Goal: Task Accomplishment & Management: Manage account settings

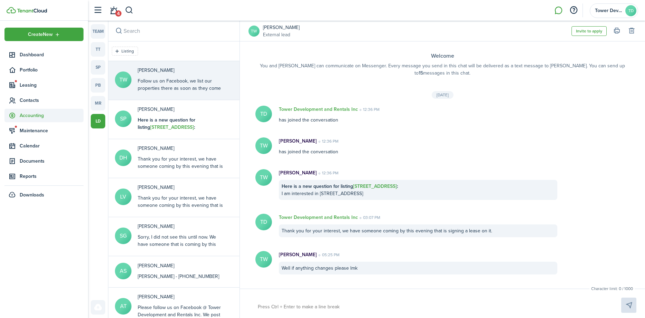
scroll to position [48, 0]
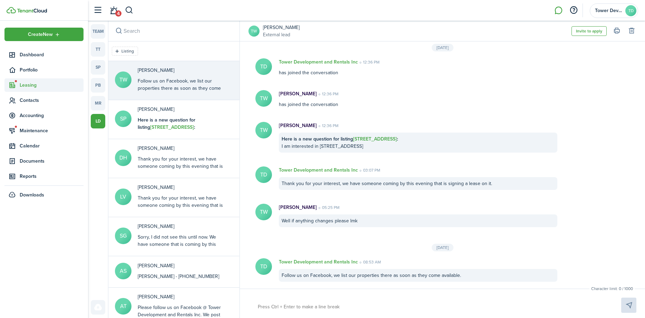
click at [27, 86] on span "Leasing" at bounding box center [52, 84] width 64 height 7
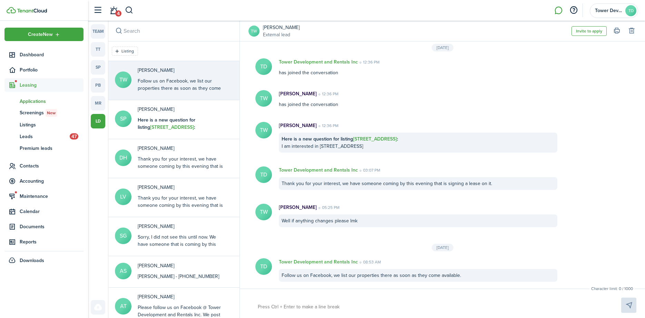
click at [41, 103] on span "Applications" at bounding box center [52, 101] width 64 height 7
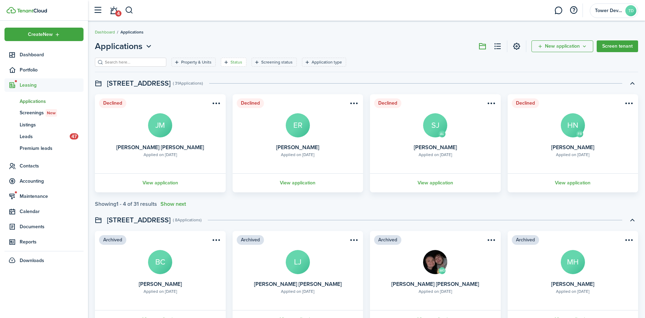
click at [235, 62] on filter-tag-label "Status" at bounding box center [237, 62] width 12 height 6
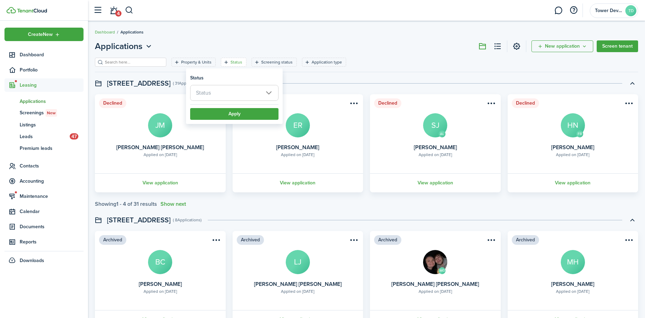
click at [225, 95] on span "Status" at bounding box center [234, 92] width 88 height 15
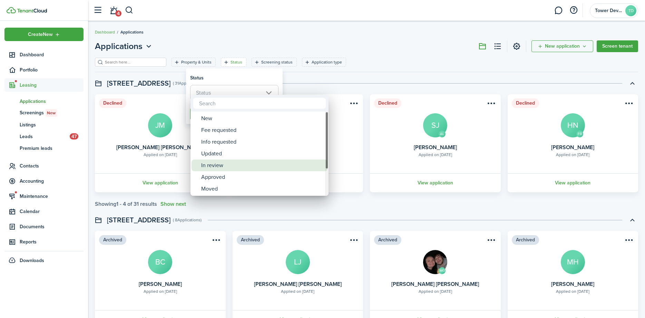
click at [222, 166] on div "In review" at bounding box center [262, 165] width 122 height 12
type input "In review"
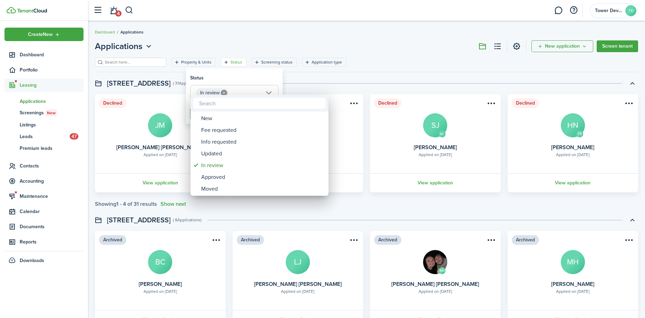
click at [249, 82] on div at bounding box center [322, 159] width 755 height 428
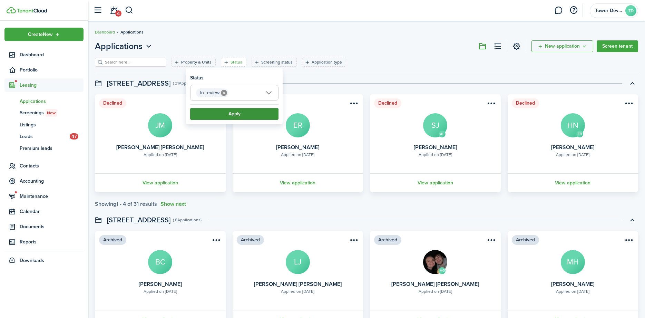
click at [242, 114] on button "Apply" at bounding box center [234, 114] width 88 height 12
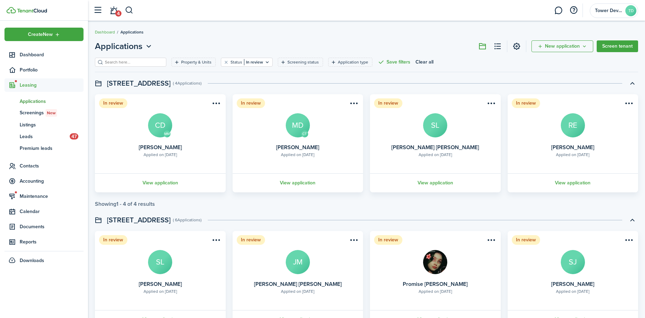
scroll to position [45, 0]
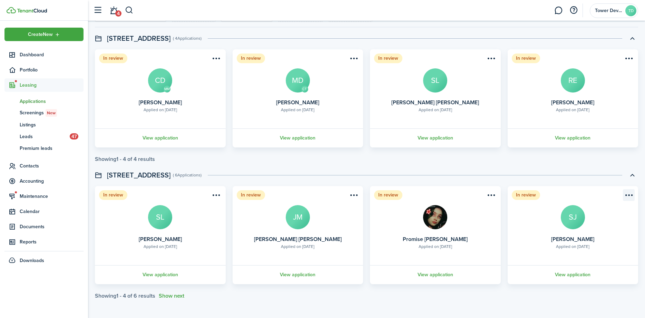
click at [628, 193] on menu-btn-icon "Open menu" at bounding box center [629, 195] width 12 height 12
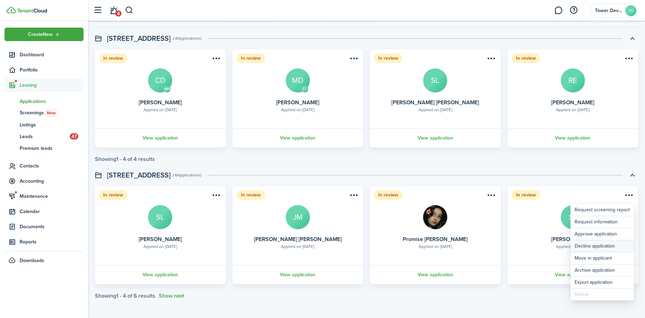
click at [605, 245] on button "Decline application" at bounding box center [601, 246] width 63 height 12
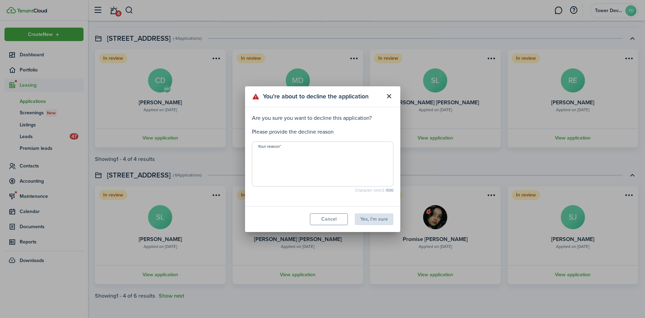
click at [300, 154] on textarea "Your reason" at bounding box center [322, 165] width 141 height 33
paste textarea "Thank you for submitting your rental application. We've had time to review it a…"
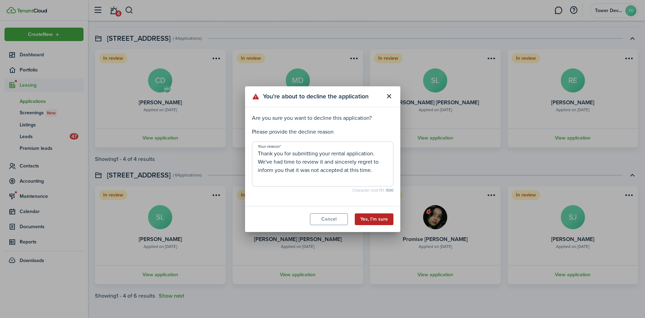
type textarea "Thank you for submitting your rental application. We've had time to review it a…"
click at [387, 217] on button "Yes, I'm sure" at bounding box center [374, 219] width 39 height 12
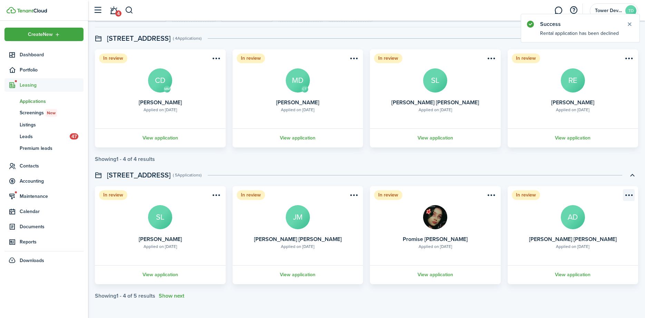
click at [630, 192] on menu-btn-icon "Open menu" at bounding box center [629, 195] width 12 height 12
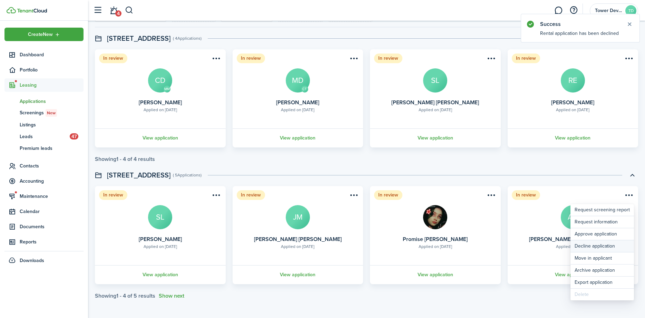
click at [606, 244] on button "Decline application" at bounding box center [601, 246] width 63 height 12
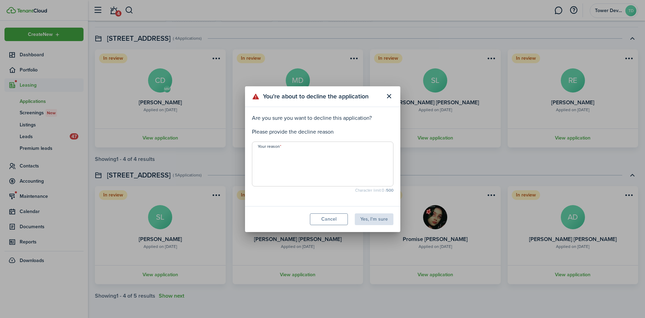
click at [285, 164] on textarea "Your reason" at bounding box center [322, 165] width 141 height 33
paste textarea "Thank you for submitting your rental application. We've had time to review it a…"
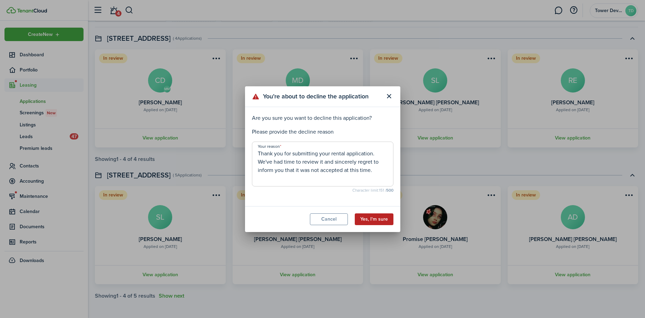
type textarea "Thank you for submitting your rental application. We've had time to review it a…"
click at [378, 218] on button "Yes, I'm sure" at bounding box center [374, 219] width 39 height 12
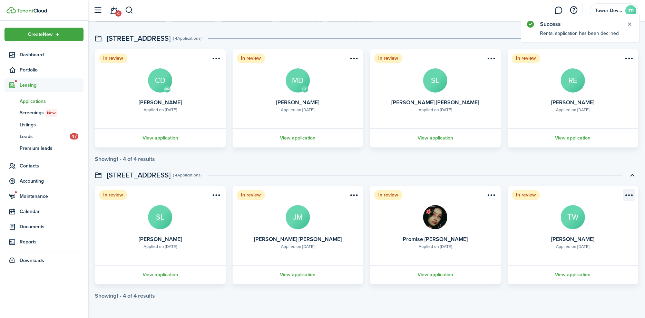
click at [628, 194] on menu-btn-icon "Open menu" at bounding box center [629, 195] width 12 height 12
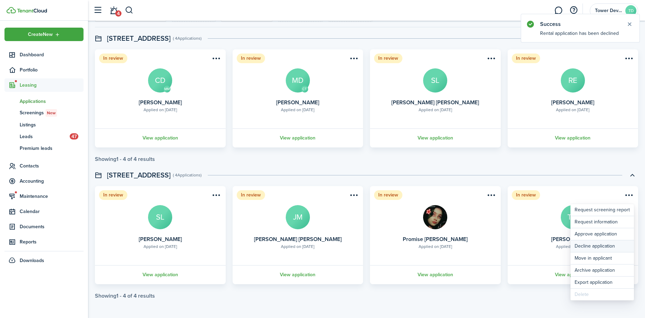
click at [593, 242] on button "Decline application" at bounding box center [601, 246] width 63 height 12
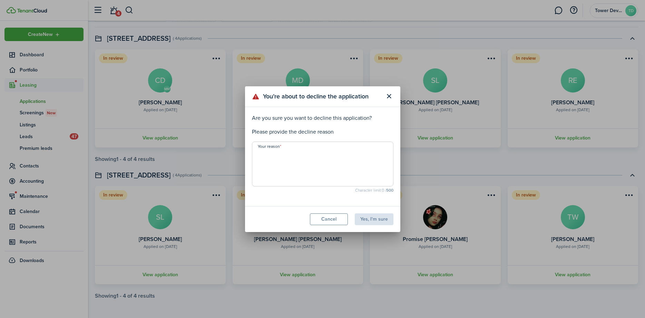
click at [277, 156] on textarea "Your reason" at bounding box center [322, 165] width 141 height 33
paste textarea "Thank you for submitting your rental application. We've had time to review it a…"
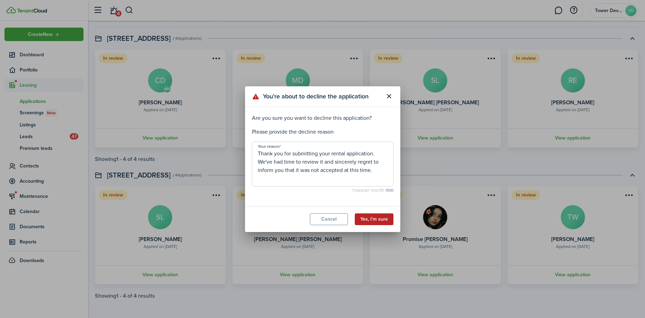
type textarea "Thank you for submitting your rental application. We've had time to review it a…"
click at [374, 219] on button "Yes, I'm sure" at bounding box center [374, 219] width 39 height 12
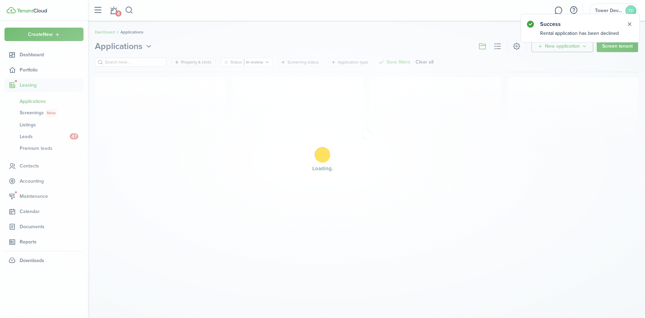
scroll to position [0, 0]
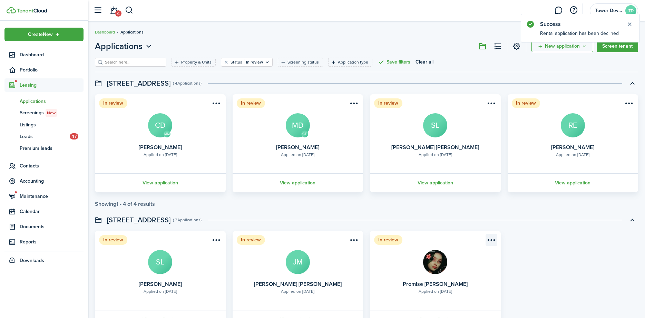
click at [491, 241] on menu-btn-icon "Open menu" at bounding box center [492, 240] width 12 height 12
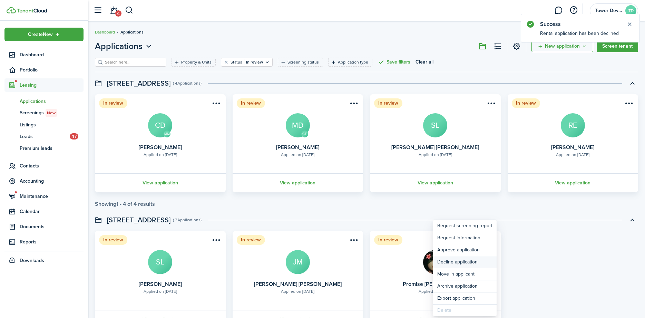
click at [462, 261] on button "Decline application" at bounding box center [464, 262] width 63 height 12
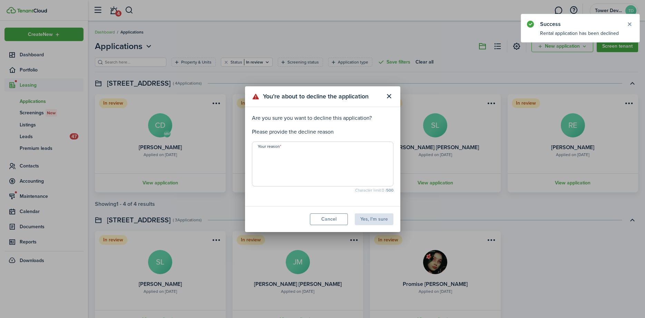
click at [320, 153] on textarea "Your reason" at bounding box center [322, 165] width 141 height 33
paste textarea "Thank you for submitting your rental application. We've had time to review it a…"
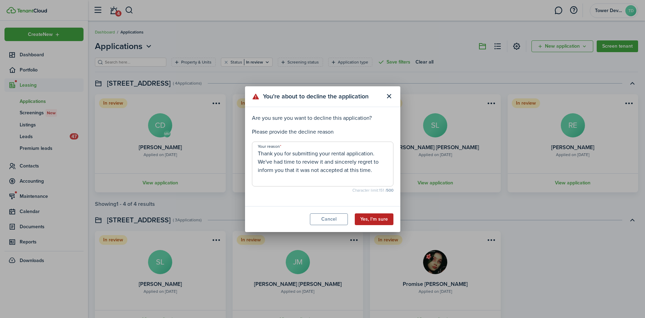
type textarea "Thank you for submitting your rental application. We've had time to review it a…"
click at [382, 218] on button "Yes, I'm sure" at bounding box center [374, 219] width 39 height 12
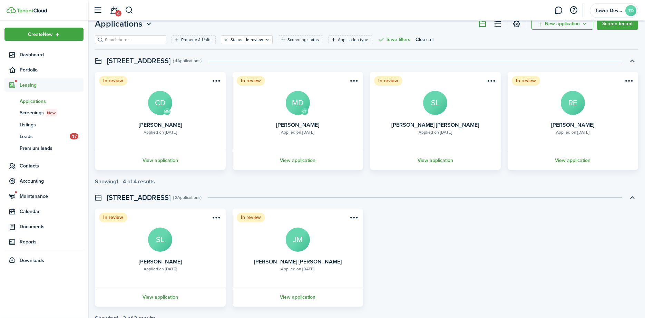
scroll to position [35, 0]
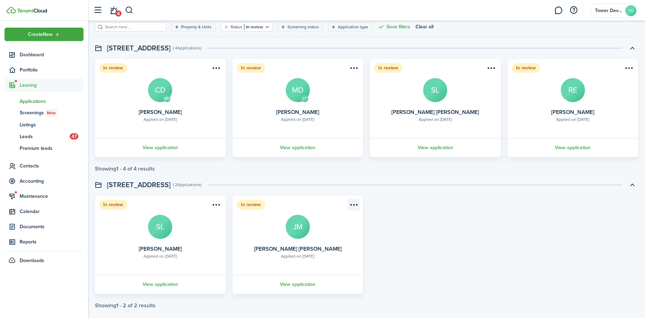
click at [352, 202] on menu-btn-icon "Open menu" at bounding box center [354, 205] width 12 height 12
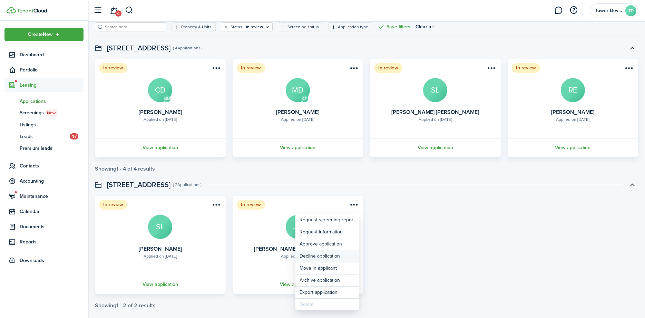
click at [332, 257] on button "Decline application" at bounding box center [326, 256] width 63 height 12
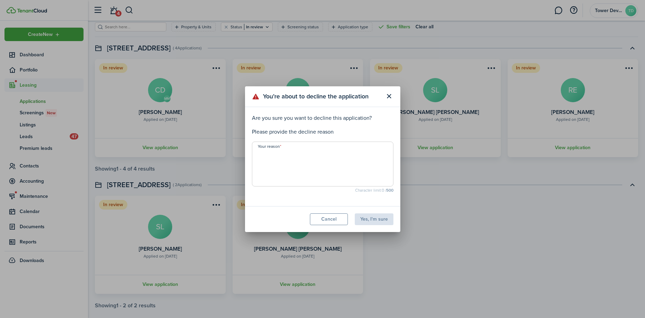
click at [324, 172] on textarea "Your reason" at bounding box center [322, 165] width 141 height 33
paste textarea "Thank you for submitting your rental application. We've had time to review it a…"
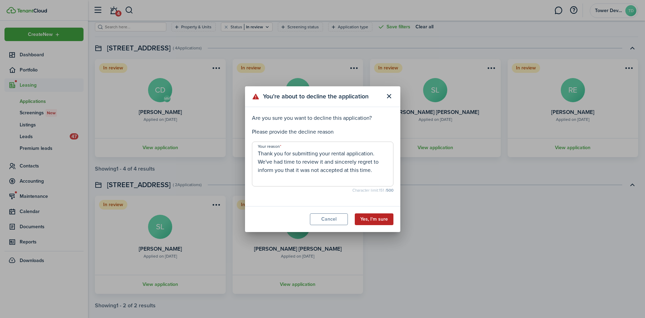
type textarea "Thank you for submitting your rental application. We've had time to review it a…"
click at [374, 216] on button "Yes, I'm sure" at bounding box center [374, 219] width 39 height 12
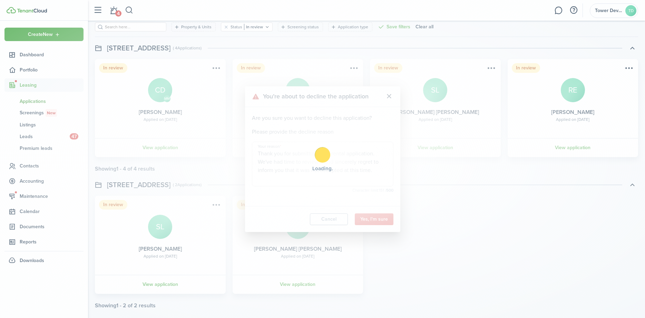
scroll to position [0, 0]
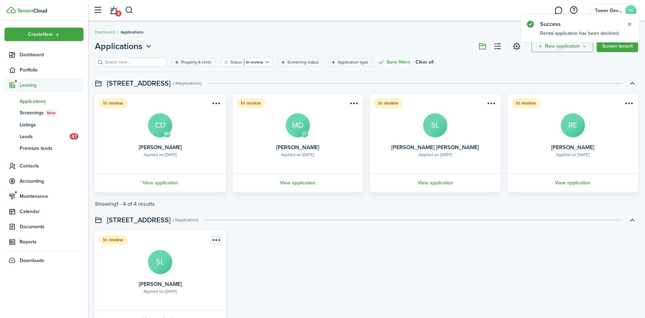
click at [216, 241] on menu-btn-icon "Open menu" at bounding box center [217, 240] width 12 height 12
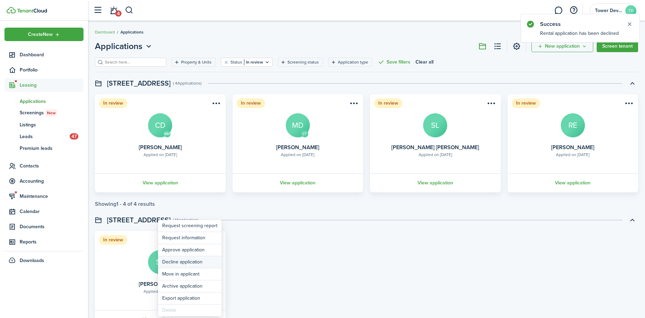
click at [182, 261] on button "Decline application" at bounding box center [189, 262] width 63 height 12
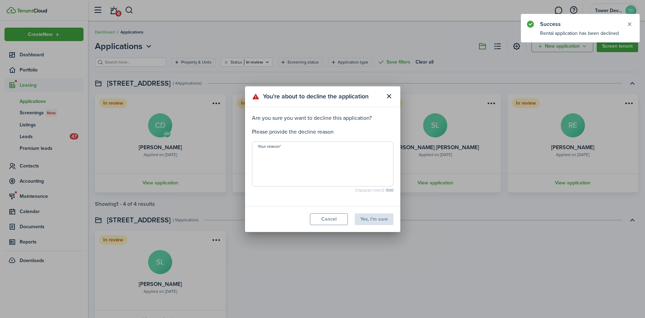
click at [320, 166] on textarea "Your reason" at bounding box center [322, 165] width 141 height 33
paste textarea "Thank you for submitting your rental application. We've had time to review it a…"
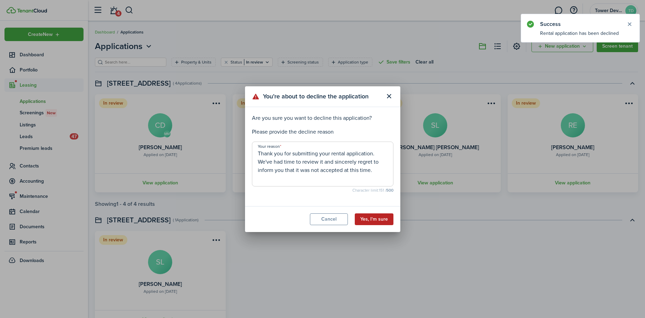
type textarea "Thank you for submitting your rental application. We've had time to review it a…"
click at [374, 217] on button "Yes, I'm sure" at bounding box center [374, 219] width 39 height 12
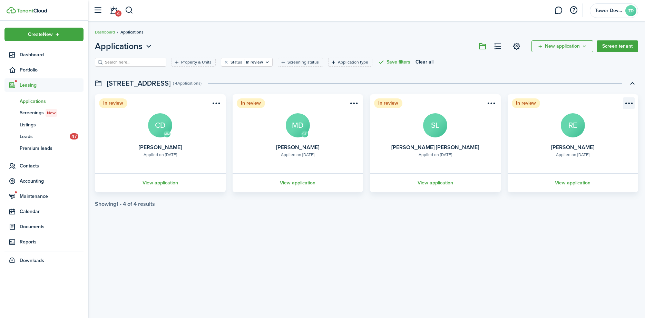
click at [630, 101] on menu-btn-icon "Open menu" at bounding box center [629, 103] width 12 height 12
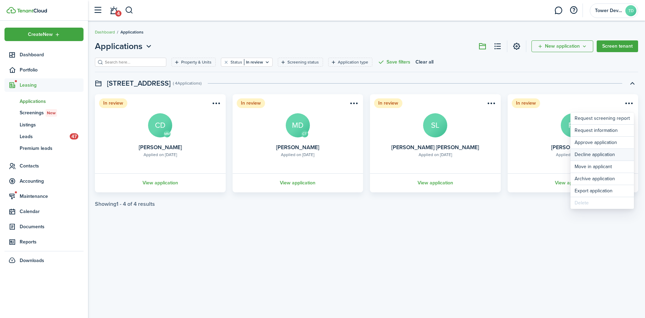
click at [596, 151] on button "Decline application" at bounding box center [601, 155] width 63 height 12
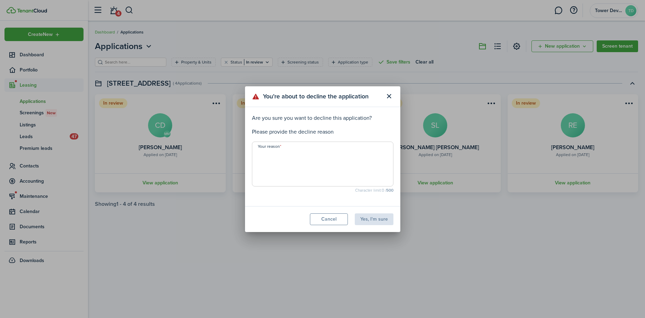
click at [304, 132] on p "Please provide the decline reason" at bounding box center [322, 132] width 141 height 8
click at [293, 151] on textarea "Your reason" at bounding box center [322, 165] width 141 height 33
paste textarea "Thank you for submitting your rental application. We've had time to review it a…"
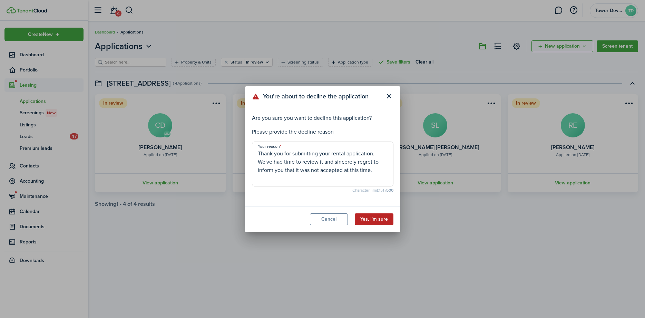
type textarea "Thank you for submitting your rental application. We've had time to review it a…"
click at [375, 215] on button "Yes, I'm sure" at bounding box center [374, 219] width 39 height 12
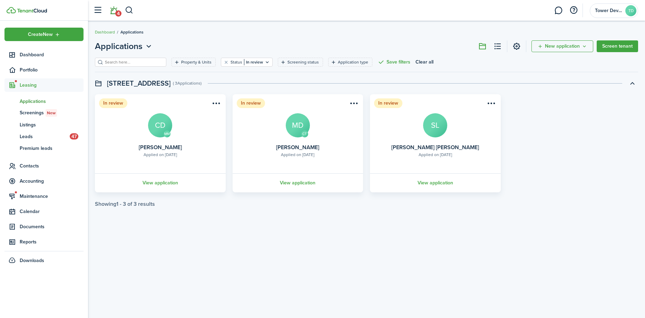
click at [116, 13] on span "4" at bounding box center [118, 13] width 6 height 6
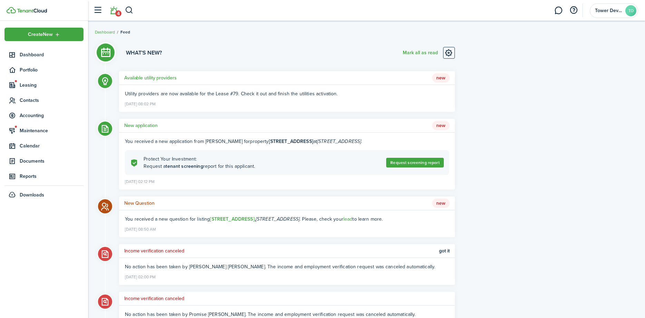
click at [441, 77] on span "New" at bounding box center [441, 78] width 18 height 10
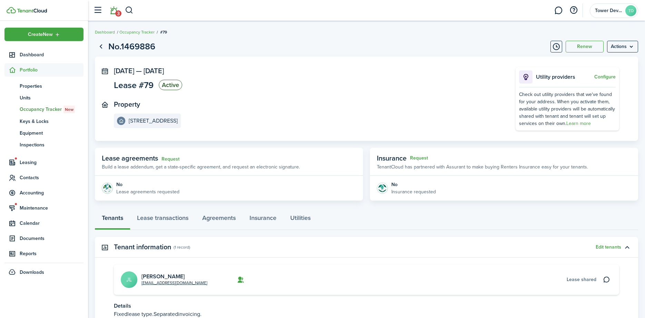
click at [115, 10] on link "3" at bounding box center [113, 11] width 13 height 18
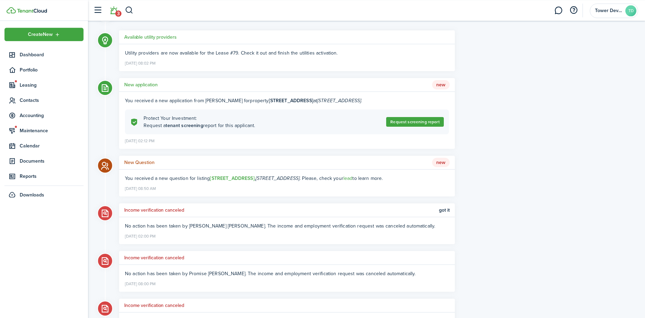
scroll to position [70, 0]
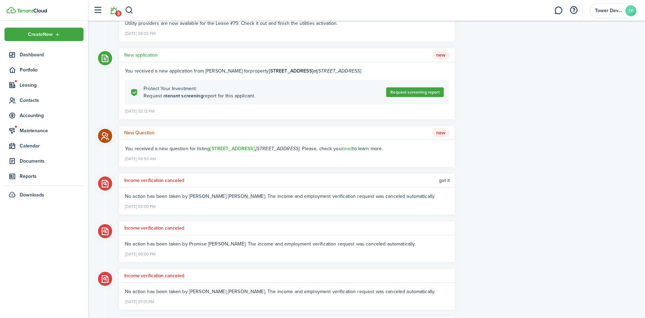
click at [447, 179] on span "Got it" at bounding box center [444, 181] width 11 height 6
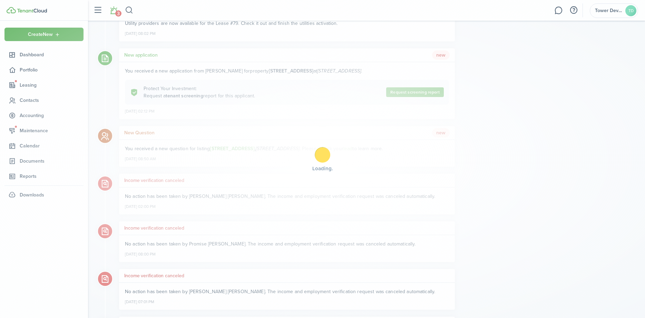
scroll to position [0, 0]
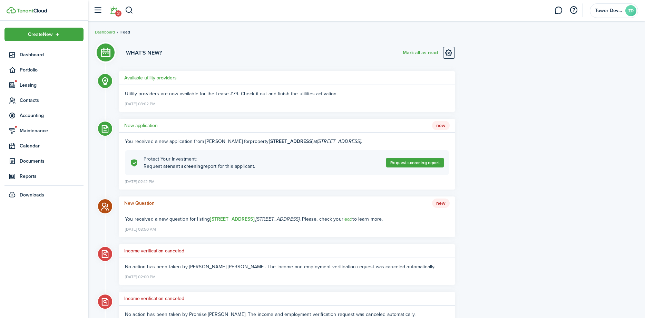
click at [116, 12] on li "2" at bounding box center [114, 11] width 16 height 18
click at [444, 203] on span "New" at bounding box center [441, 203] width 18 height 10
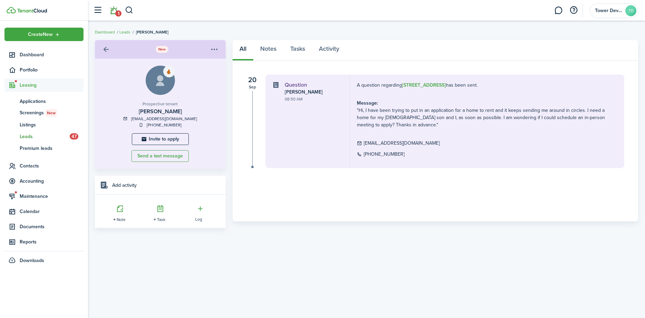
click at [115, 11] on link "1" at bounding box center [113, 11] width 13 height 18
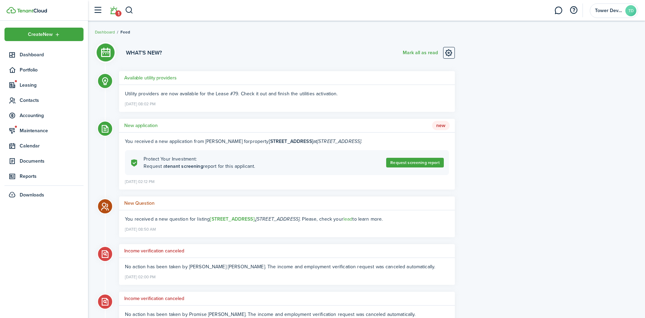
click at [437, 125] on span "New" at bounding box center [441, 126] width 18 height 10
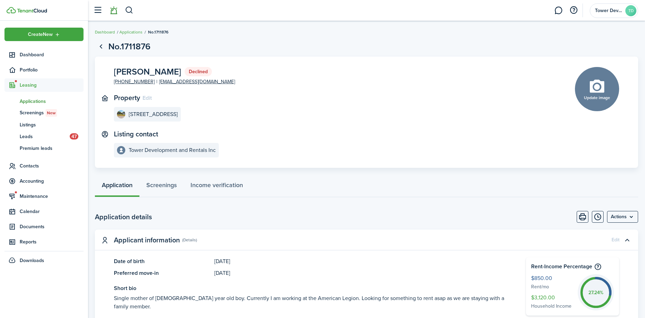
click at [113, 11] on link at bounding box center [113, 11] width 13 height 18
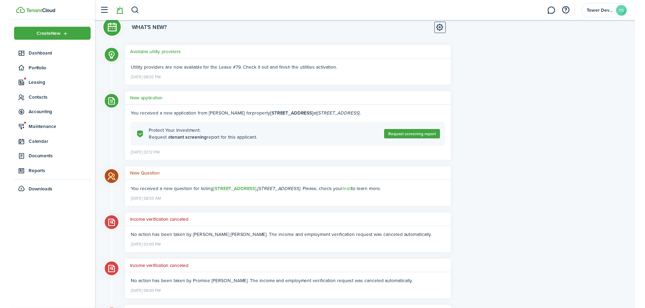
scroll to position [35, 0]
